Goal: Task Accomplishment & Management: Complete application form

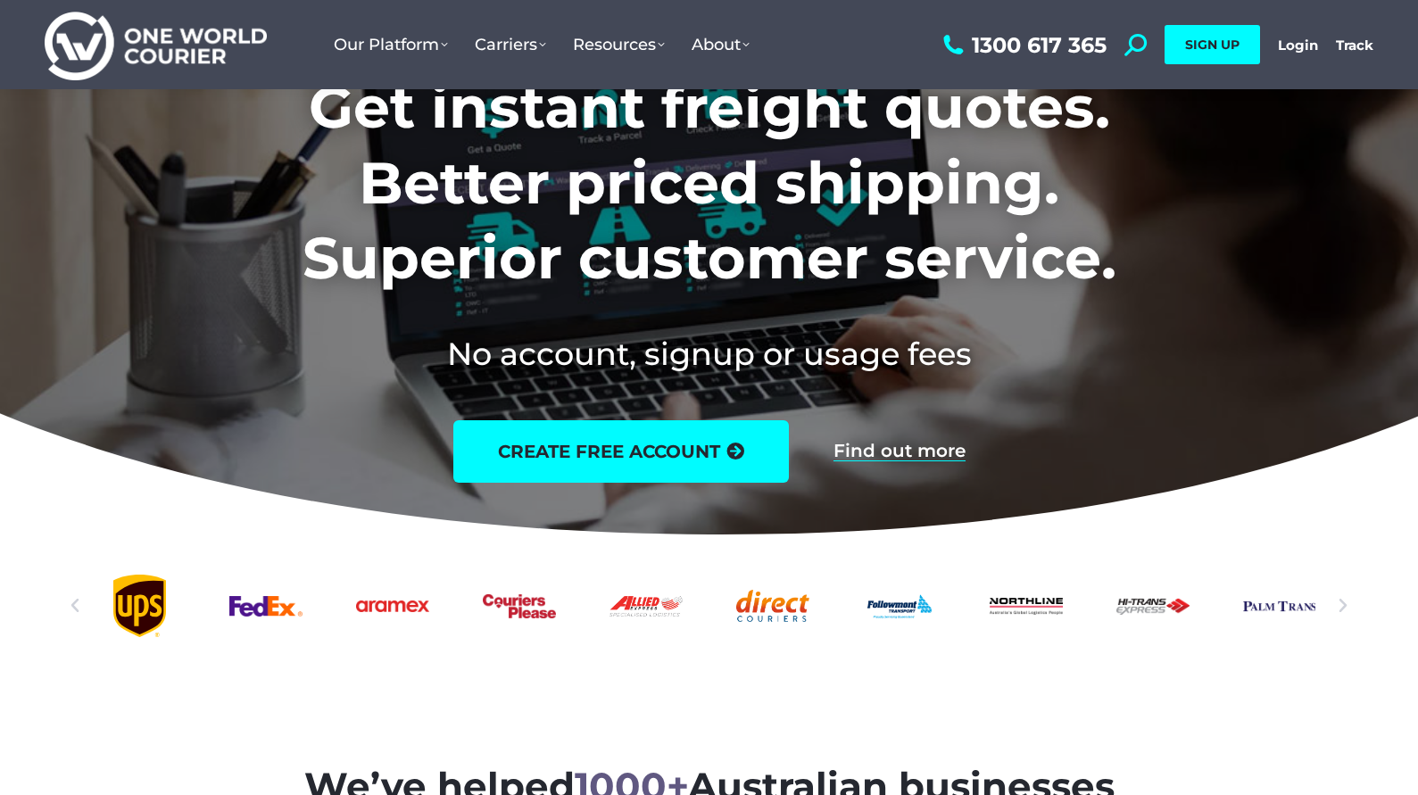
scroll to position [137, 0]
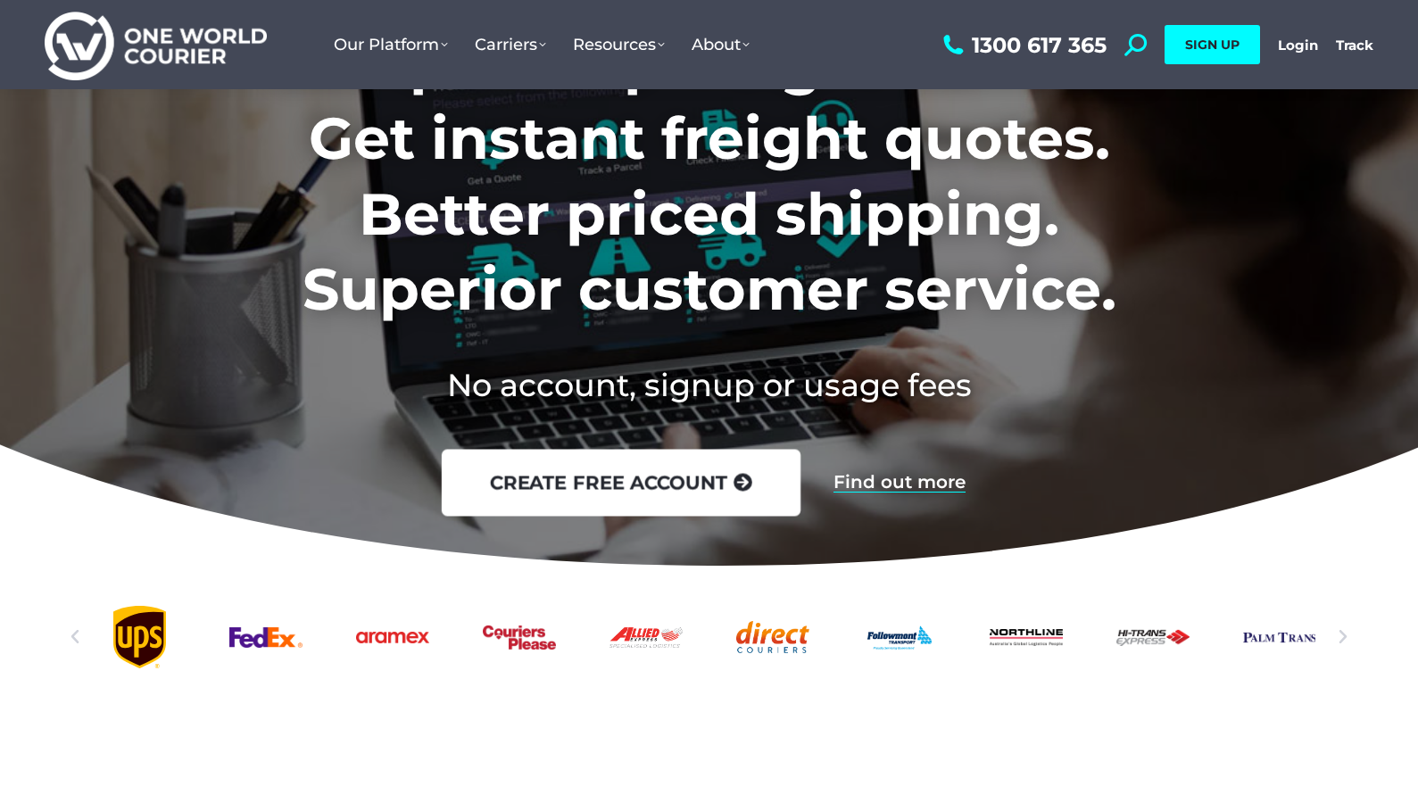
click at [613, 490] on link "create free account" at bounding box center [620, 482] width 359 height 67
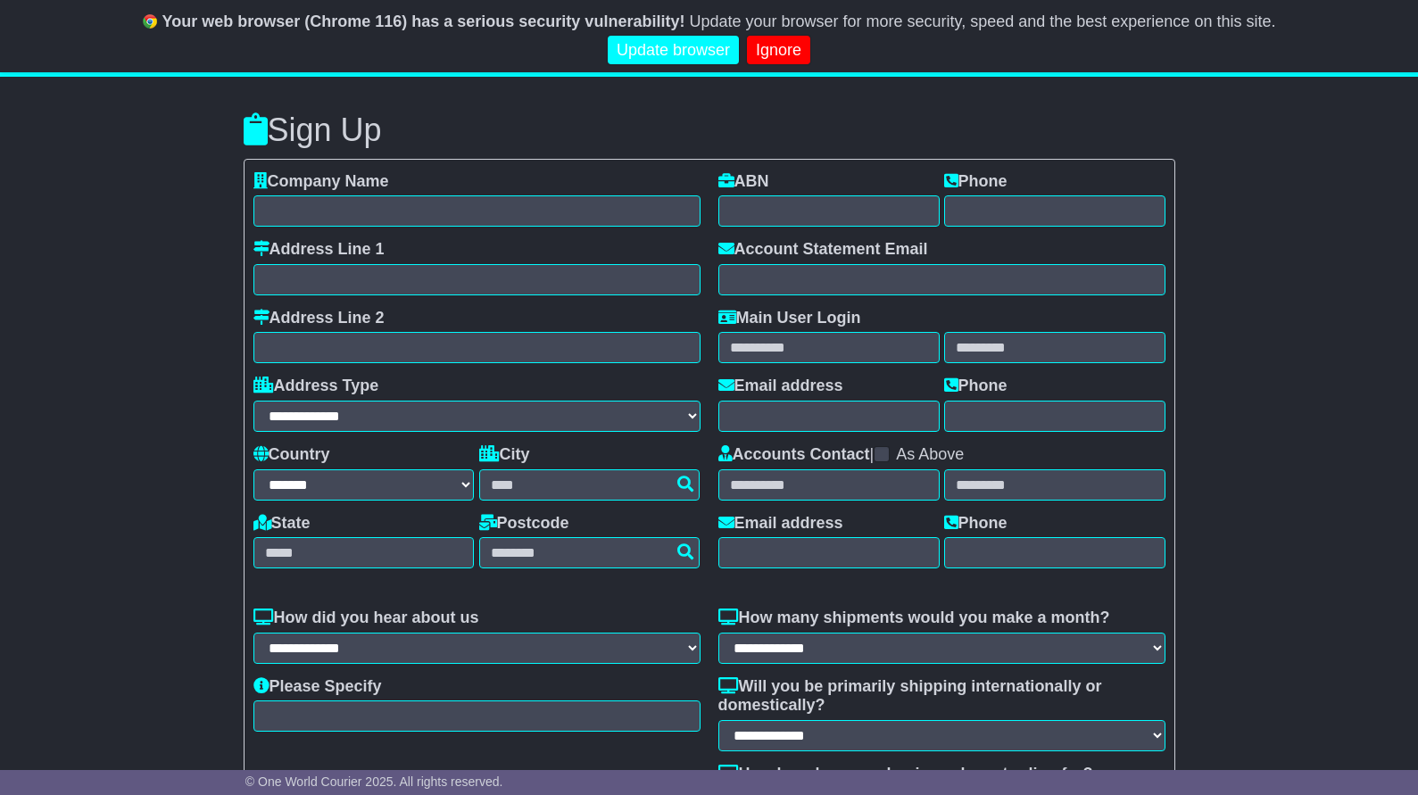
select select "**"
